Goal: Check status: Check status

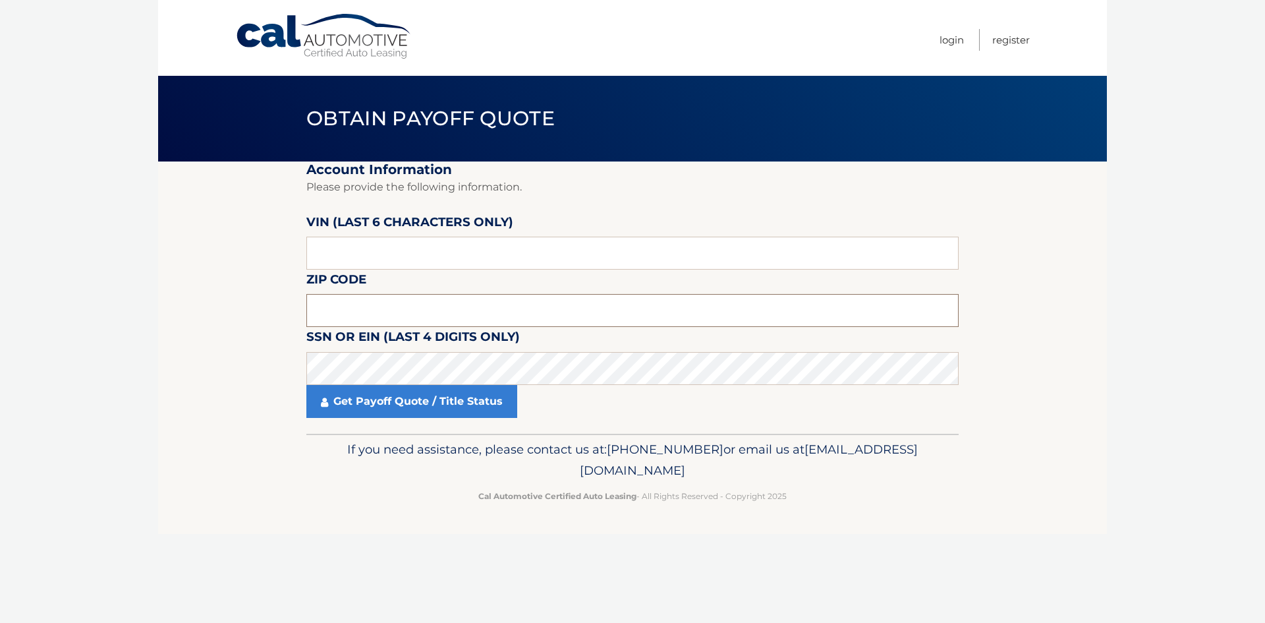
click at [331, 298] on input "text" at bounding box center [632, 310] width 652 height 33
type input "33062"
click at [376, 247] on input "text" at bounding box center [632, 253] width 652 height 33
paste input "1V2JR2"
type input "1V2JR2"
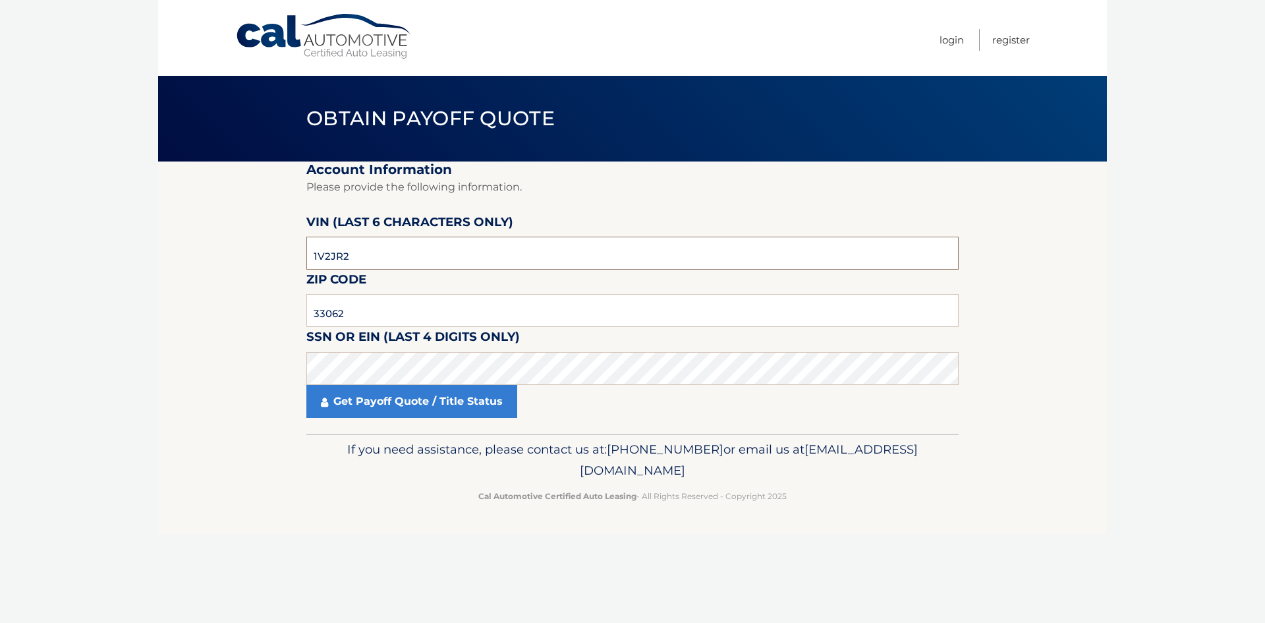
drag, startPoint x: 371, startPoint y: 262, endPoint x: 278, endPoint y: 262, distance: 92.9
click at [278, 262] on section "Account Information Please provide the following information. [PERSON_NAME] (la…" at bounding box center [632, 297] width 949 height 272
click at [358, 252] on input "text" at bounding box center [632, 253] width 652 height 33
paste input "510650"
type input "510650"
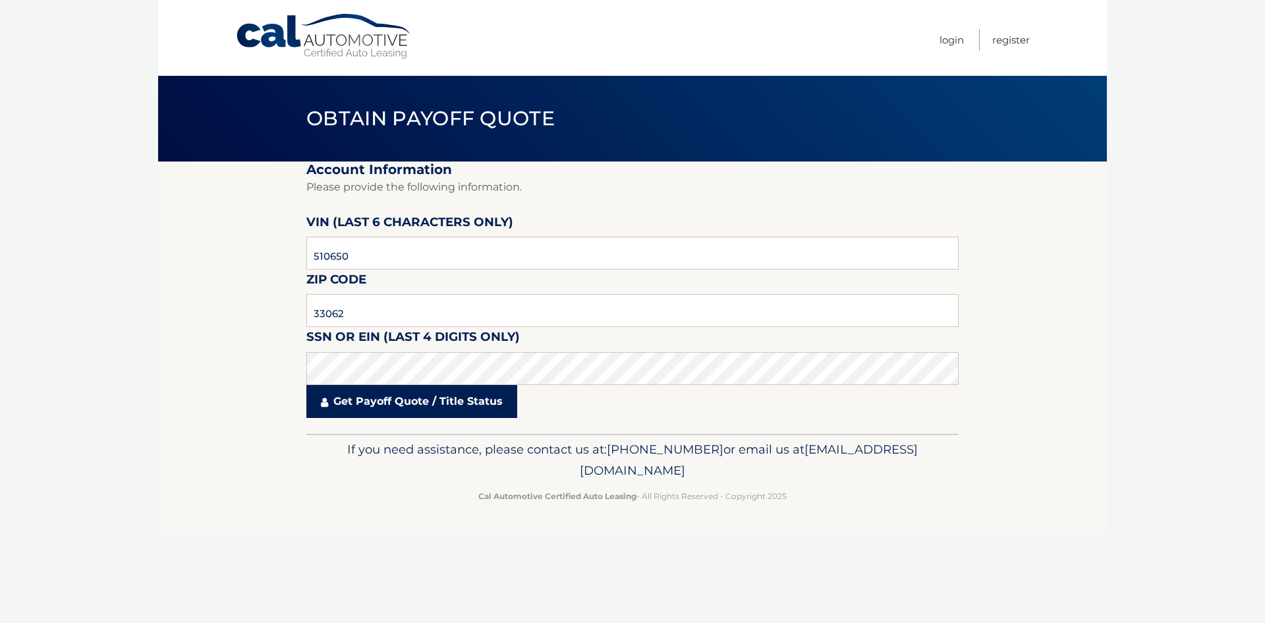
click at [437, 396] on link "Get Payoff Quote / Title Status" at bounding box center [411, 401] width 211 height 33
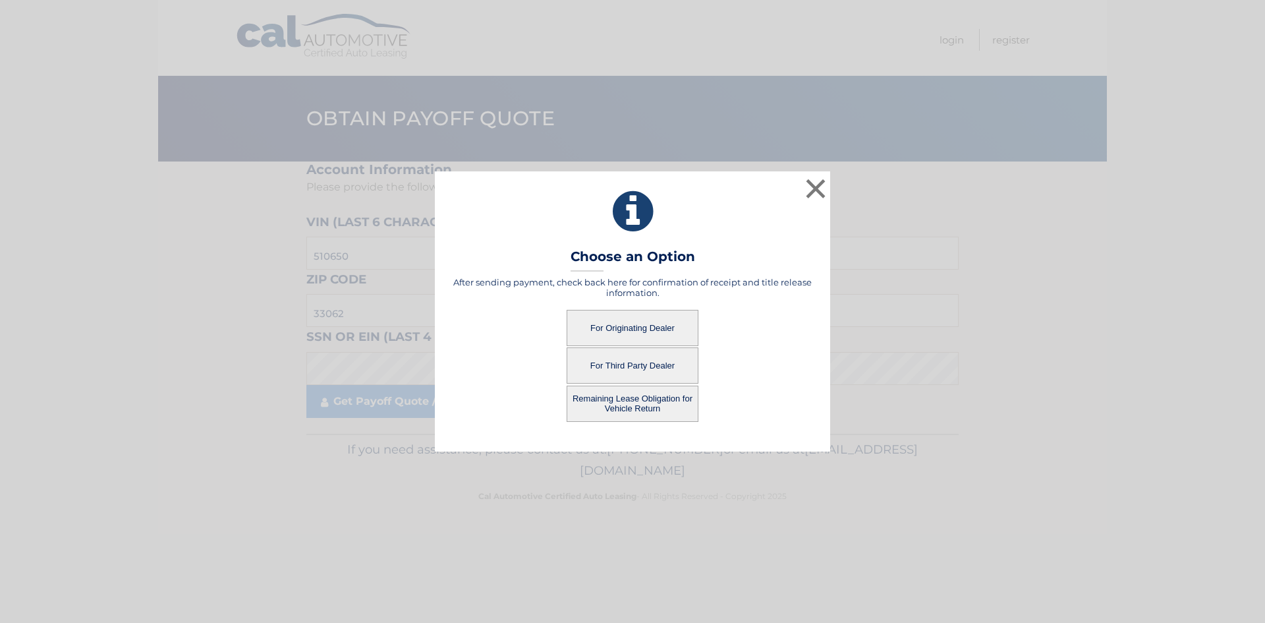
click at [644, 326] on button "For Originating Dealer" at bounding box center [633, 328] width 132 height 36
click at [622, 336] on button "For Originating Dealer" at bounding box center [633, 328] width 132 height 36
click at [629, 322] on button "For Originating Dealer" at bounding box center [633, 328] width 132 height 36
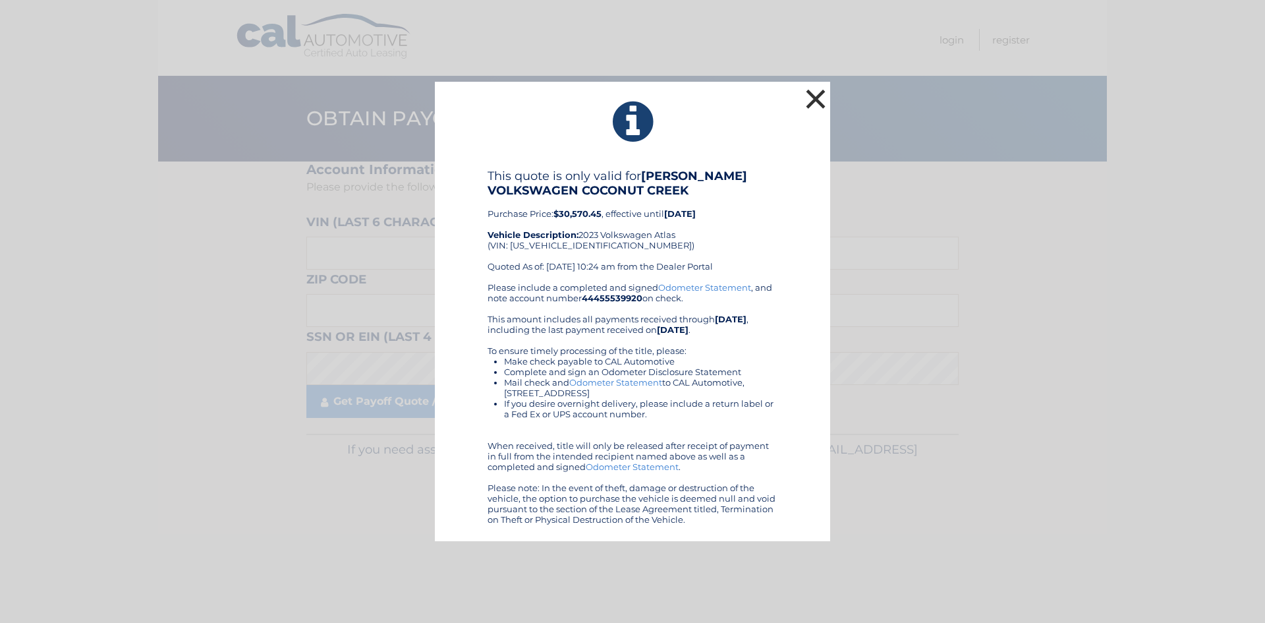
click at [816, 91] on button "×" at bounding box center [815, 99] width 26 height 26
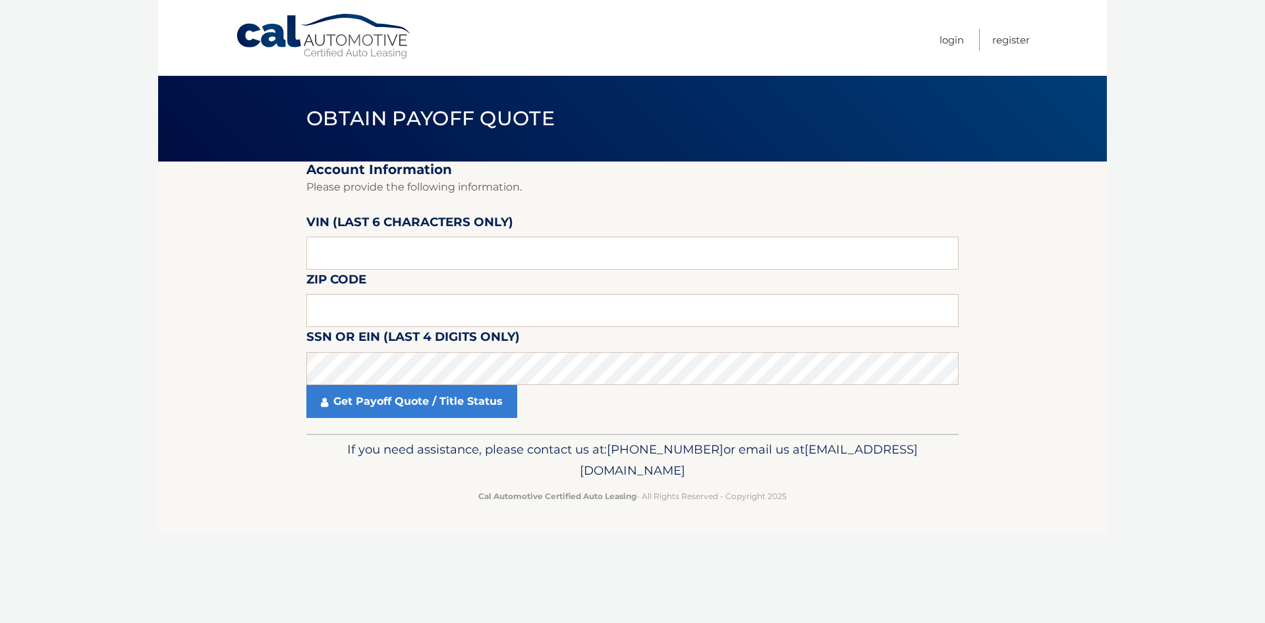
click at [177, 345] on section "Account Information Please provide the following information. VIN (last 6 chara…" at bounding box center [632, 297] width 949 height 272
drag, startPoint x: 143, startPoint y: 311, endPoint x: 140, endPoint y: 295, distance: 16.2
click at [143, 306] on body "Cal Automotive Menu Login Register Obtain Payoff Quote" at bounding box center [632, 311] width 1265 height 623
click at [140, 295] on body "Cal Automotive Menu Login Register Obtain Payoff Quote" at bounding box center [632, 311] width 1265 height 623
drag, startPoint x: 184, startPoint y: 365, endPoint x: 187, endPoint y: 347, distance: 18.7
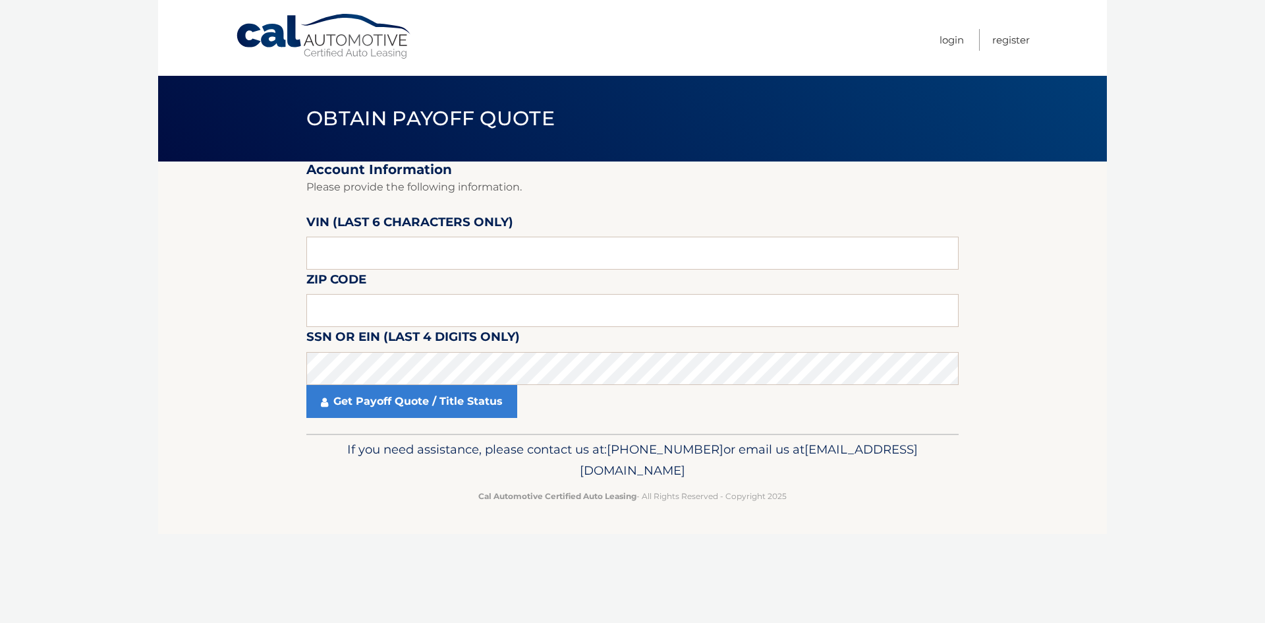
click at [184, 364] on section "Account Information Please provide the following information. VIN (last 6 chara…" at bounding box center [632, 297] width 949 height 272
click at [188, 345] on section "Account Information Please provide the following information. VIN (last 6 chara…" at bounding box center [632, 297] width 949 height 272
click at [186, 322] on section "Account Information Please provide the following information. VIN (last 6 chara…" at bounding box center [632, 297] width 949 height 272
click at [181, 296] on section "Account Information Please provide the following information. VIN (last 6 chara…" at bounding box center [632, 297] width 949 height 272
